Goal: Navigation & Orientation: Find specific page/section

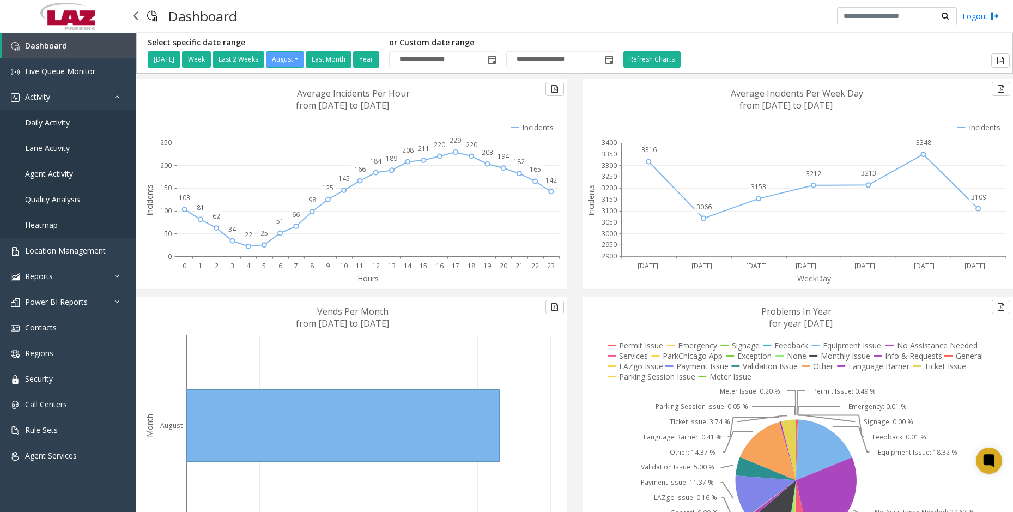
click at [74, 122] on link "Daily Activity" at bounding box center [68, 122] width 136 height 26
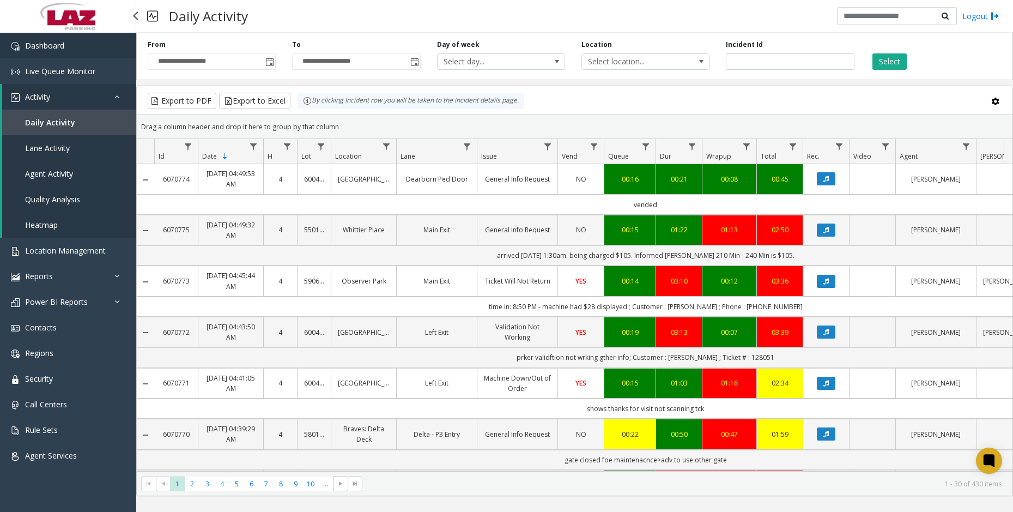
click at [55, 48] on span "Dashboard" at bounding box center [44, 45] width 39 height 10
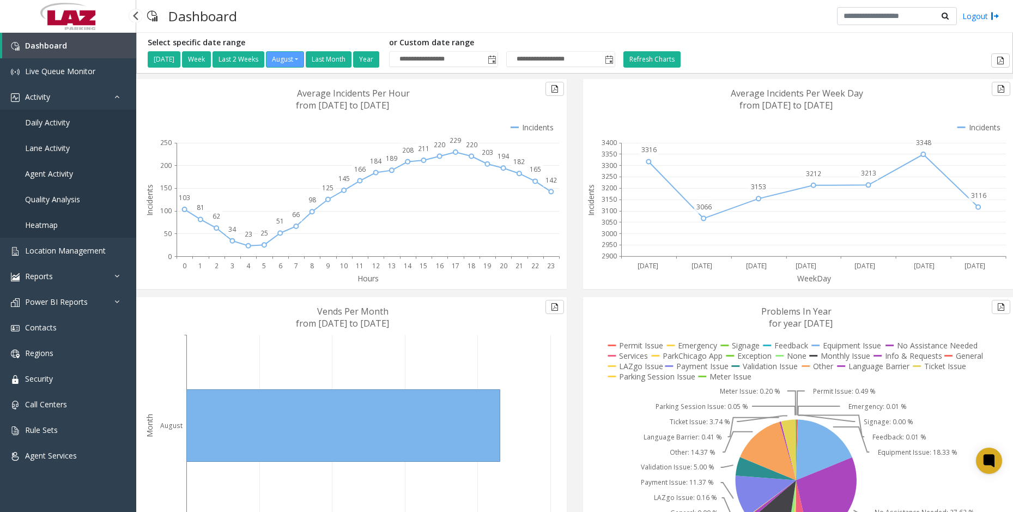
click at [56, 121] on span "Daily Activity" at bounding box center [47, 122] width 45 height 10
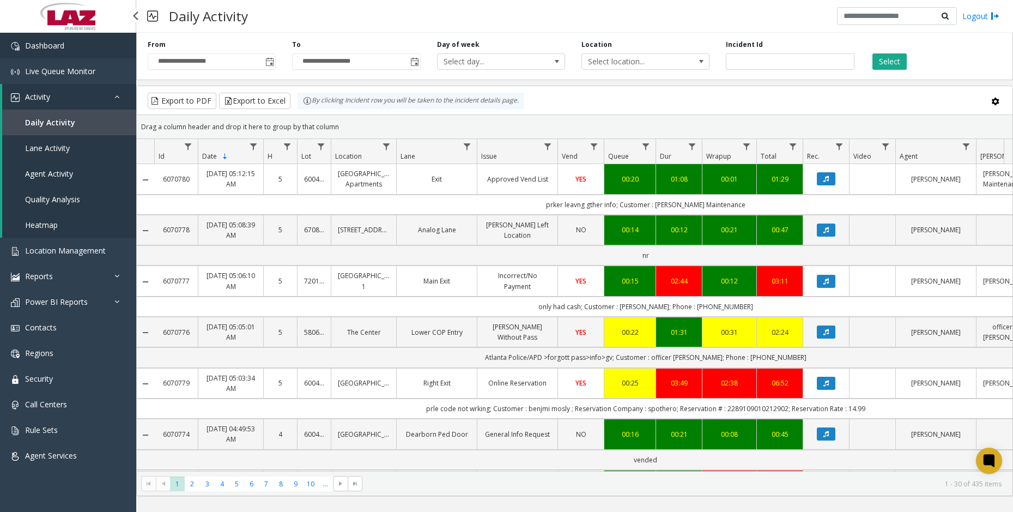
click at [78, 51] on link "Dashboard" at bounding box center [68, 46] width 136 height 26
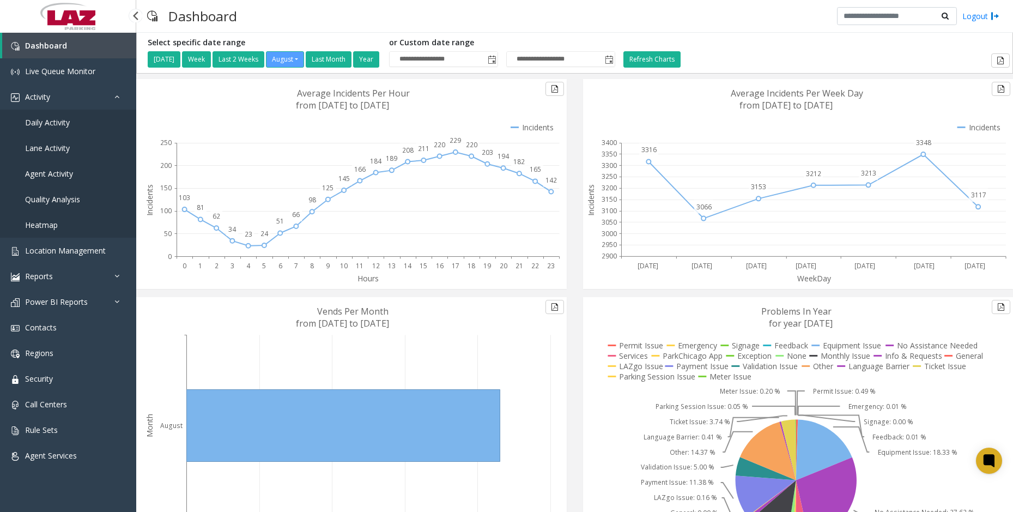
click at [68, 121] on span "Daily Activity" at bounding box center [47, 122] width 45 height 10
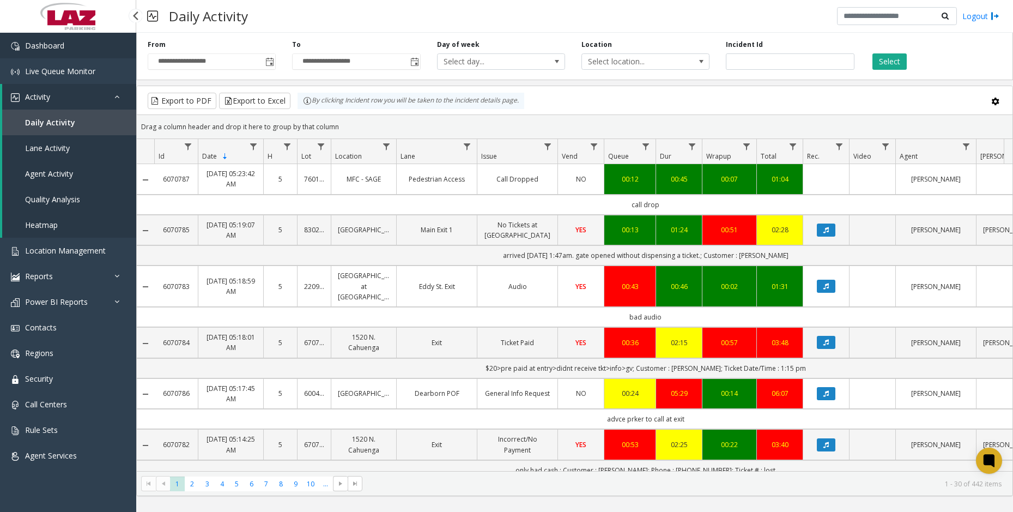
click at [65, 45] on link "Dashboard" at bounding box center [68, 46] width 136 height 26
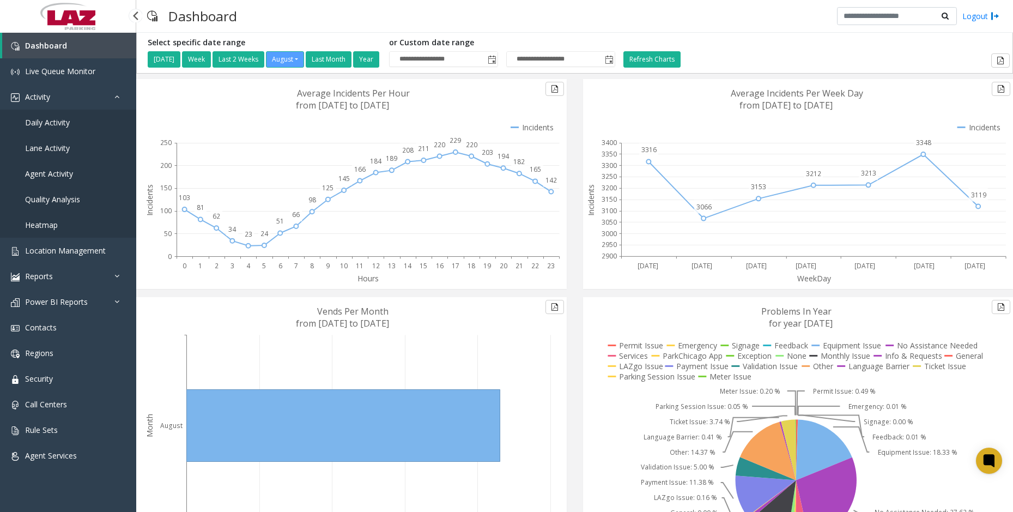
click at [72, 120] on link "Daily Activity" at bounding box center [68, 122] width 136 height 26
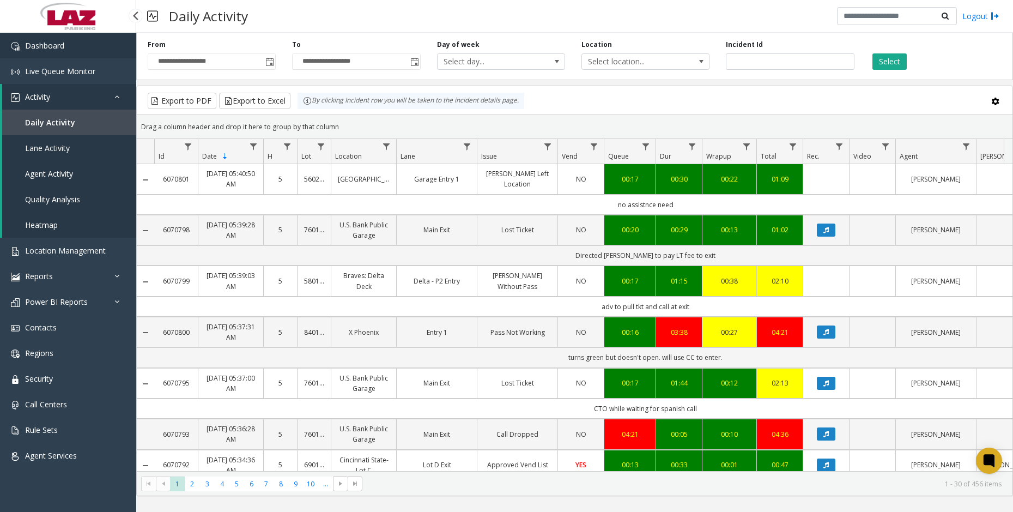
click at [85, 49] on link "Dashboard" at bounding box center [68, 46] width 136 height 26
